Goal: Feedback & Contribution: Leave review/rating

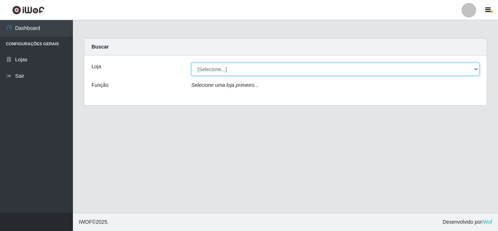
click at [224, 68] on select "[Selecione...] Queiroz Atacadão - [GEOGRAPHIC_DATA]" at bounding box center [335, 69] width 288 height 13
select select "225"
click at [191, 63] on select "[Selecione...] Queiroz Atacadão - [GEOGRAPHIC_DATA]" at bounding box center [335, 69] width 288 height 13
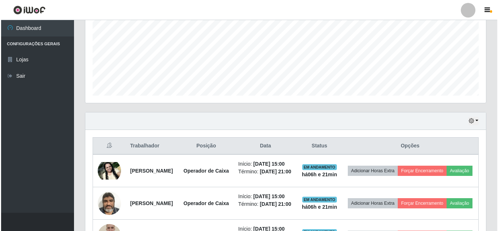
scroll to position [219, 0]
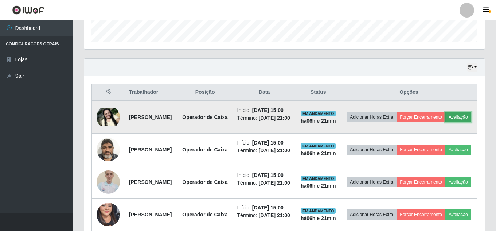
click at [445, 122] on button "Avaliação" at bounding box center [458, 117] width 26 height 10
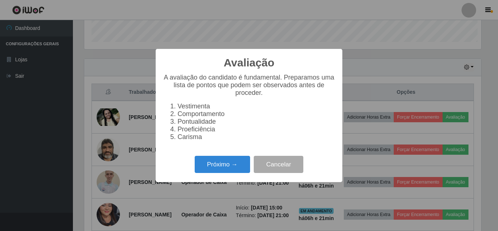
scroll to position [151, 397]
click at [236, 169] on button "Próximo →" at bounding box center [222, 164] width 55 height 17
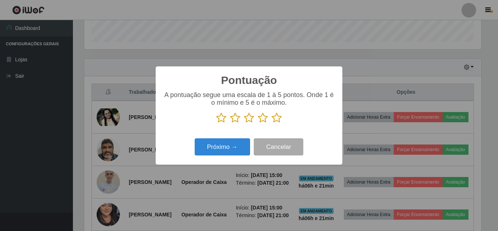
scroll to position [364369, 364124]
drag, startPoint x: 278, startPoint y: 118, endPoint x: 261, endPoint y: 123, distance: 17.1
click at [278, 118] on icon at bounding box center [277, 117] width 10 height 11
click at [272, 123] on input "radio" at bounding box center [272, 123] width 0 height 0
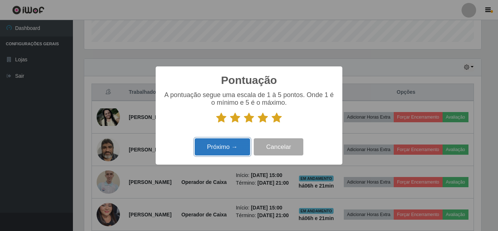
click at [233, 144] on button "Próximo →" at bounding box center [222, 146] width 55 height 17
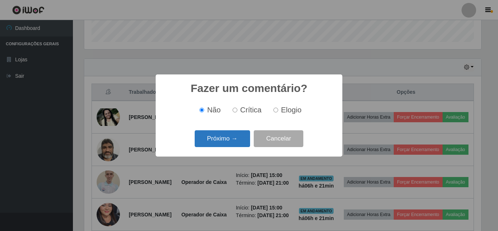
click at [234, 144] on button "Próximo →" at bounding box center [222, 138] width 55 height 17
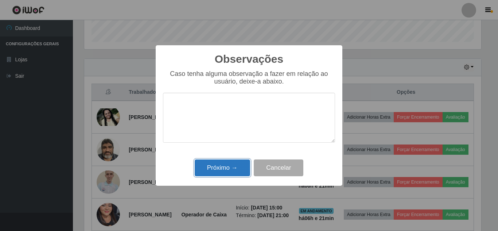
click at [232, 168] on button "Próximo →" at bounding box center [222, 167] width 55 height 17
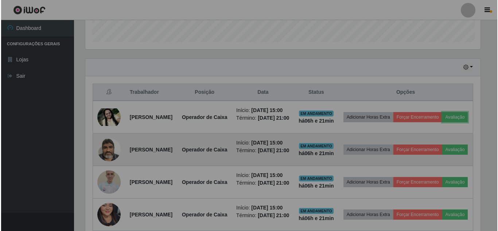
scroll to position [151, 401]
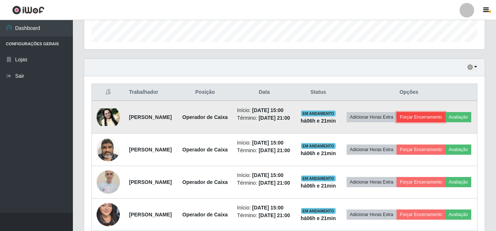
click at [445, 118] on button "Forçar Encerramento" at bounding box center [421, 117] width 49 height 10
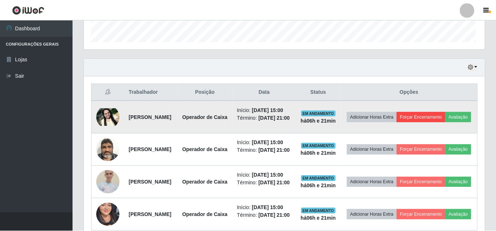
scroll to position [151, 397]
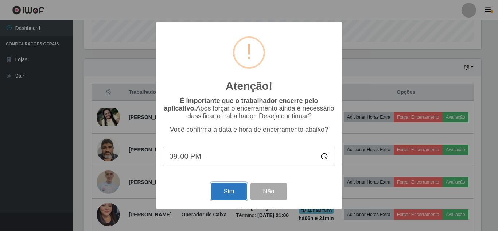
click at [231, 192] on button "Sim" at bounding box center [228, 191] width 35 height 17
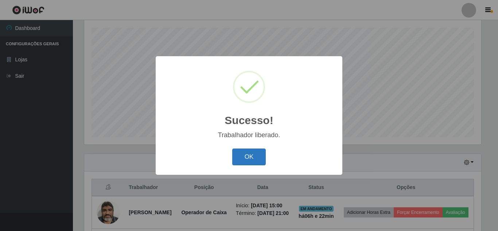
click at [247, 158] on button "OK" at bounding box center [249, 156] width 34 height 17
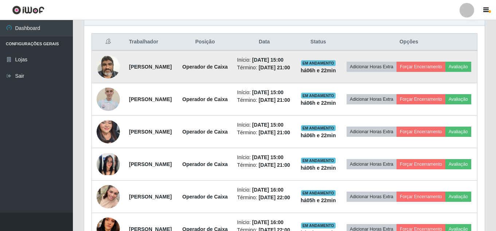
scroll to position [269, 0]
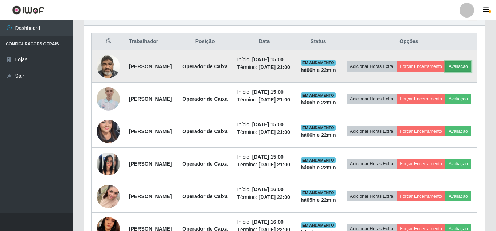
click at [445, 71] on button "Avaliação" at bounding box center [458, 66] width 26 height 10
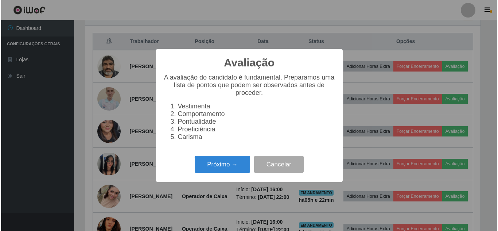
scroll to position [151, 397]
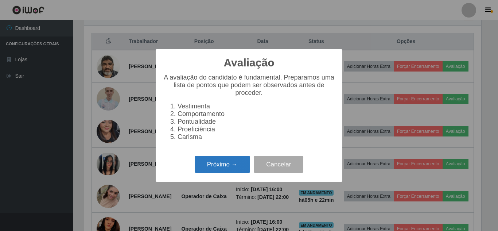
click at [225, 168] on button "Próximo →" at bounding box center [222, 164] width 55 height 17
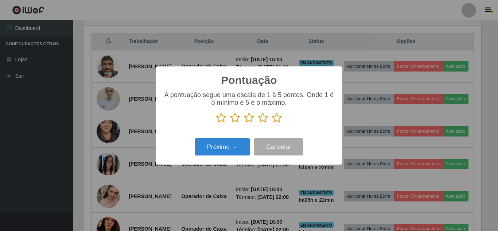
scroll to position [364369, 364124]
click at [278, 117] on icon at bounding box center [277, 117] width 10 height 11
click at [272, 123] on input "radio" at bounding box center [272, 123] width 0 height 0
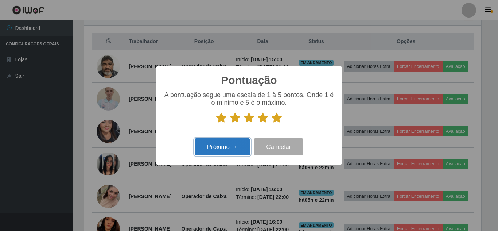
click at [225, 148] on button "Próximo →" at bounding box center [222, 146] width 55 height 17
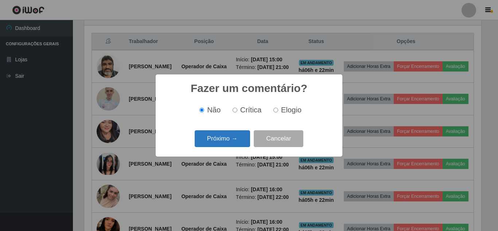
click at [235, 142] on button "Próximo →" at bounding box center [222, 138] width 55 height 17
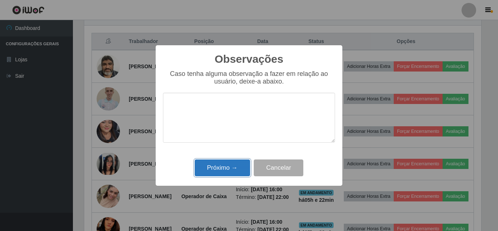
click at [229, 168] on button "Próximo →" at bounding box center [222, 167] width 55 height 17
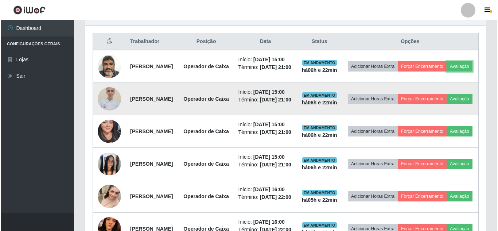
scroll to position [151, 401]
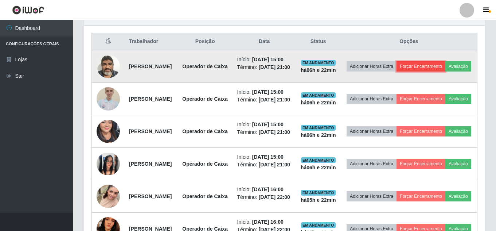
click at [443, 67] on button "Forçar Encerramento" at bounding box center [421, 66] width 49 height 10
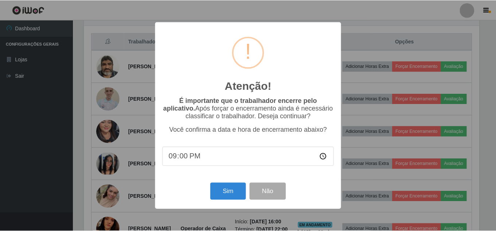
scroll to position [151, 397]
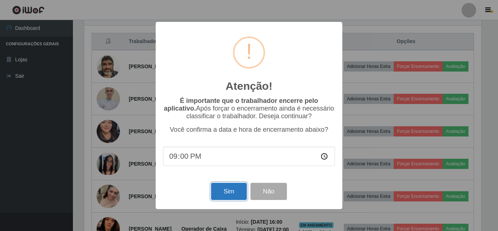
click at [230, 191] on button "Sim" at bounding box center [228, 191] width 35 height 17
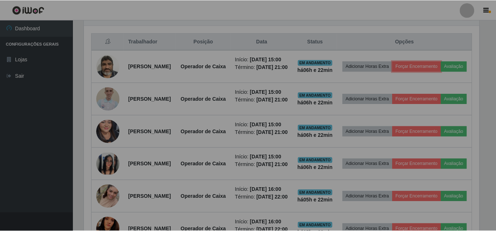
scroll to position [0, 0]
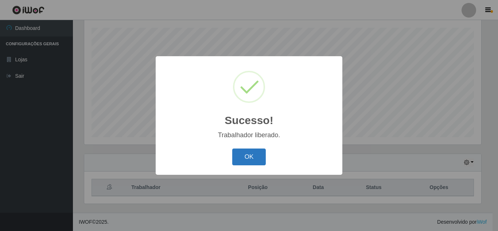
click at [250, 156] on button "OK" at bounding box center [249, 156] width 34 height 17
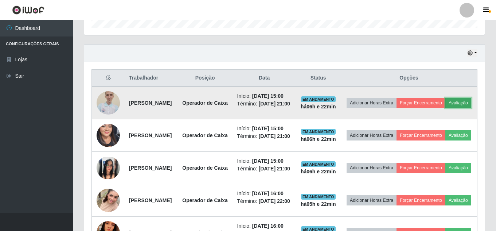
click at [445, 108] on button "Avaliação" at bounding box center [458, 103] width 26 height 10
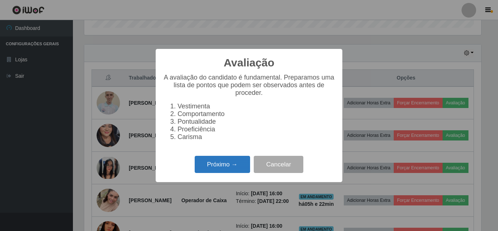
click at [225, 168] on button "Próximo →" at bounding box center [222, 164] width 55 height 17
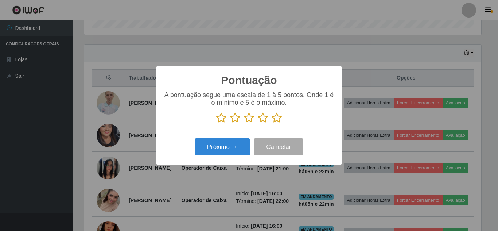
click at [278, 118] on icon at bounding box center [277, 117] width 10 height 11
click at [272, 123] on input "radio" at bounding box center [272, 123] width 0 height 0
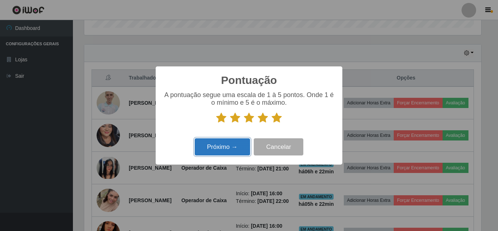
click at [232, 143] on button "Próximo →" at bounding box center [222, 146] width 55 height 17
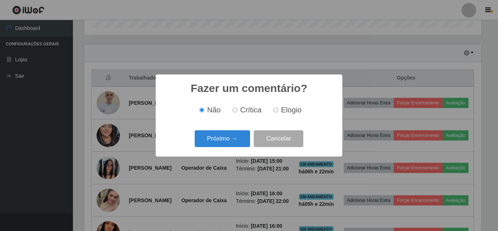
click at [232, 143] on button "Próximo →" at bounding box center [222, 138] width 55 height 17
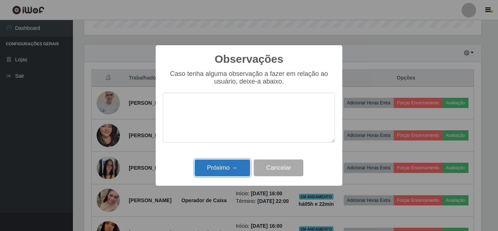
click at [229, 172] on button "Próximo →" at bounding box center [222, 167] width 55 height 17
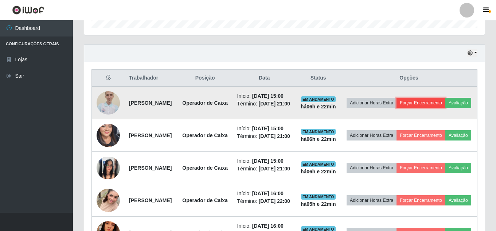
click at [445, 104] on button "Forçar Encerramento" at bounding box center [421, 103] width 49 height 10
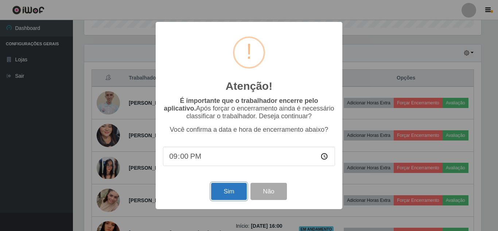
click at [222, 193] on button "Sim" at bounding box center [228, 191] width 35 height 17
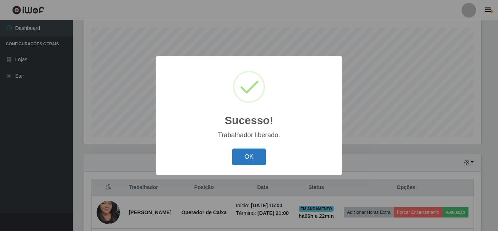
click at [253, 156] on button "OK" at bounding box center [249, 156] width 34 height 17
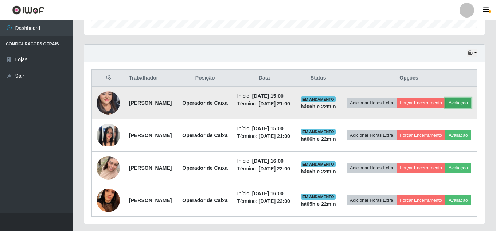
click at [445, 108] on button "Avaliação" at bounding box center [458, 103] width 26 height 10
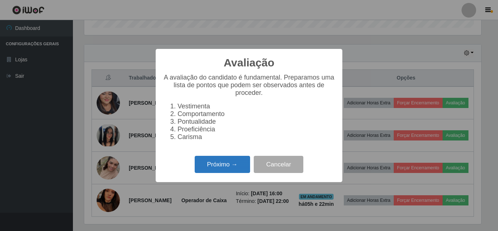
click at [222, 170] on button "Próximo →" at bounding box center [222, 164] width 55 height 17
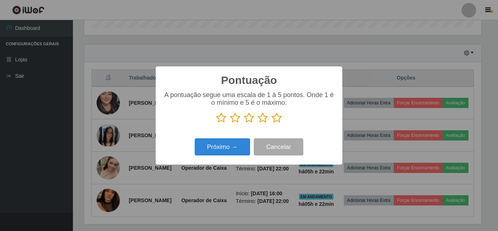
click at [278, 117] on icon at bounding box center [277, 117] width 10 height 11
click at [272, 123] on input "radio" at bounding box center [272, 123] width 0 height 0
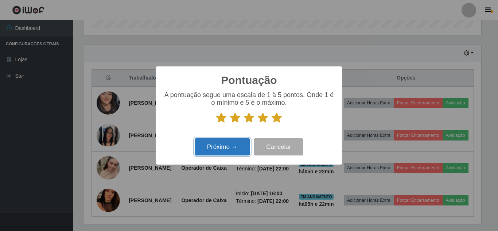
click at [229, 144] on button "Próximo →" at bounding box center [222, 146] width 55 height 17
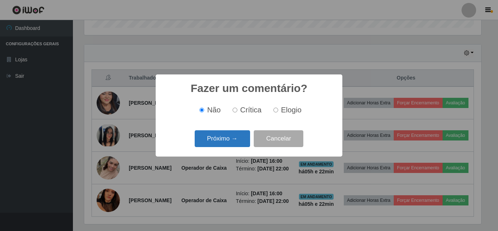
click at [230, 135] on button "Próximo →" at bounding box center [222, 138] width 55 height 17
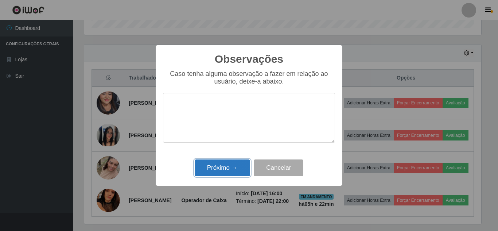
click at [227, 170] on button "Próximo →" at bounding box center [222, 167] width 55 height 17
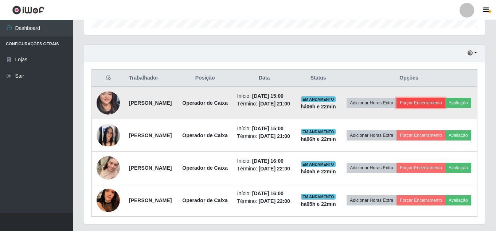
click at [445, 104] on button "Forçar Encerramento" at bounding box center [421, 103] width 49 height 10
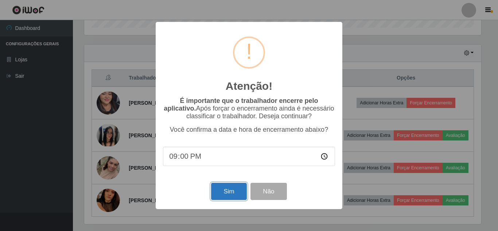
click at [235, 194] on button "Sim" at bounding box center [228, 191] width 35 height 17
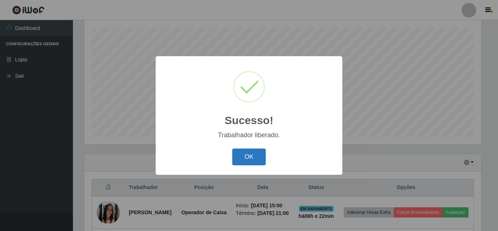
click at [260, 162] on button "OK" at bounding box center [249, 156] width 34 height 17
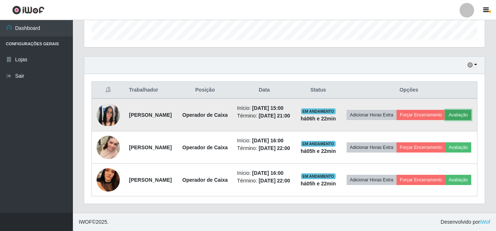
click at [445, 110] on button "Avaliação" at bounding box center [458, 115] width 26 height 10
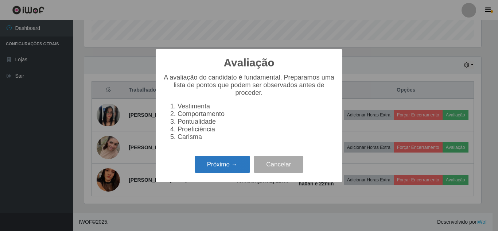
click at [225, 170] on button "Próximo →" at bounding box center [222, 164] width 55 height 17
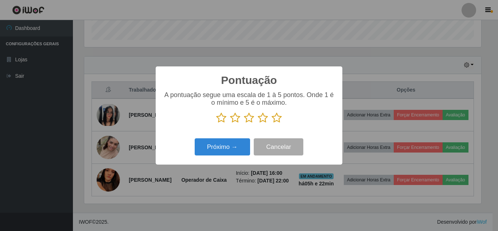
click at [281, 116] on icon at bounding box center [277, 117] width 10 height 11
click at [272, 123] on input "radio" at bounding box center [272, 123] width 0 height 0
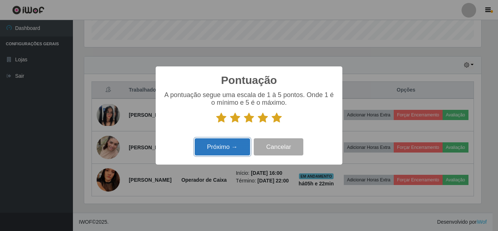
click at [232, 150] on button "Próximo →" at bounding box center [222, 146] width 55 height 17
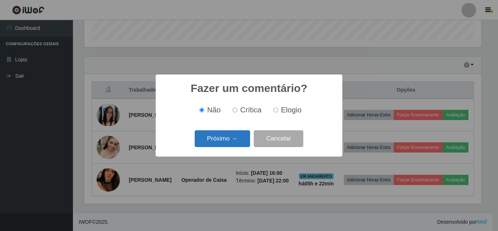
click at [233, 145] on button "Próximo →" at bounding box center [222, 138] width 55 height 17
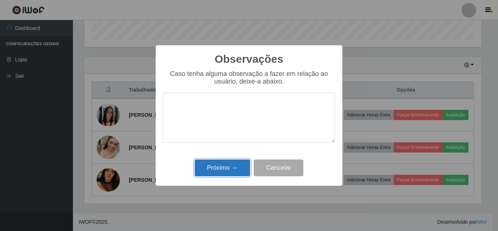
click at [231, 167] on button "Próximo →" at bounding box center [222, 167] width 55 height 17
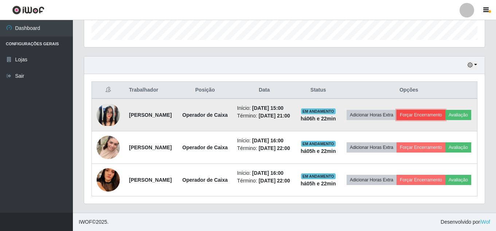
click at [441, 110] on button "Forçar Encerramento" at bounding box center [421, 115] width 49 height 10
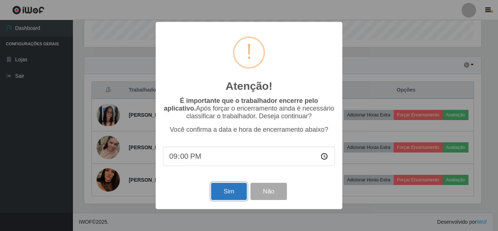
click at [231, 195] on button "Sim" at bounding box center [228, 191] width 35 height 17
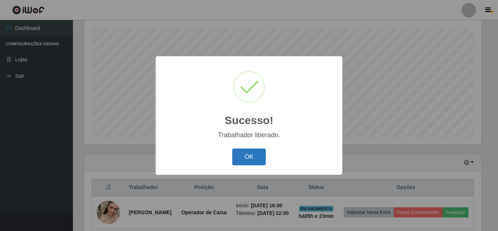
click at [252, 162] on button "OK" at bounding box center [249, 156] width 34 height 17
